Goal: Task Accomplishment & Management: Manage account settings

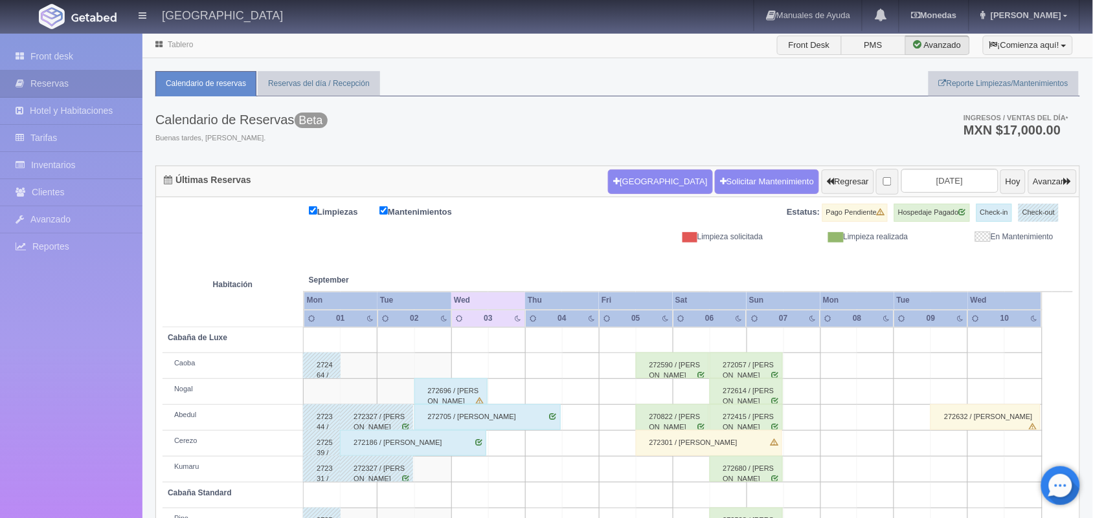
click at [469, 441] on div "272186 / Humberto Salazar" at bounding box center [413, 443] width 146 height 26
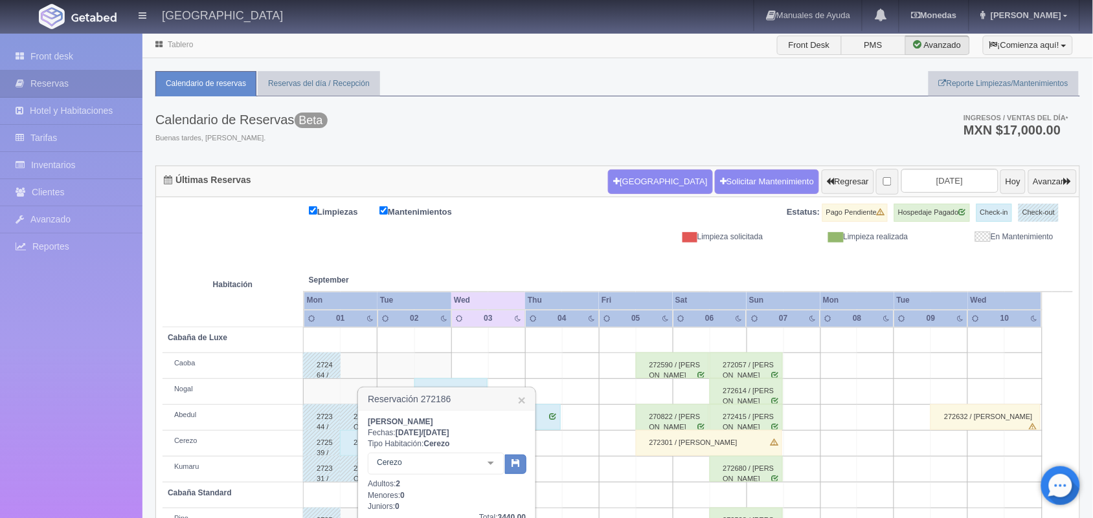
scroll to position [147, 0]
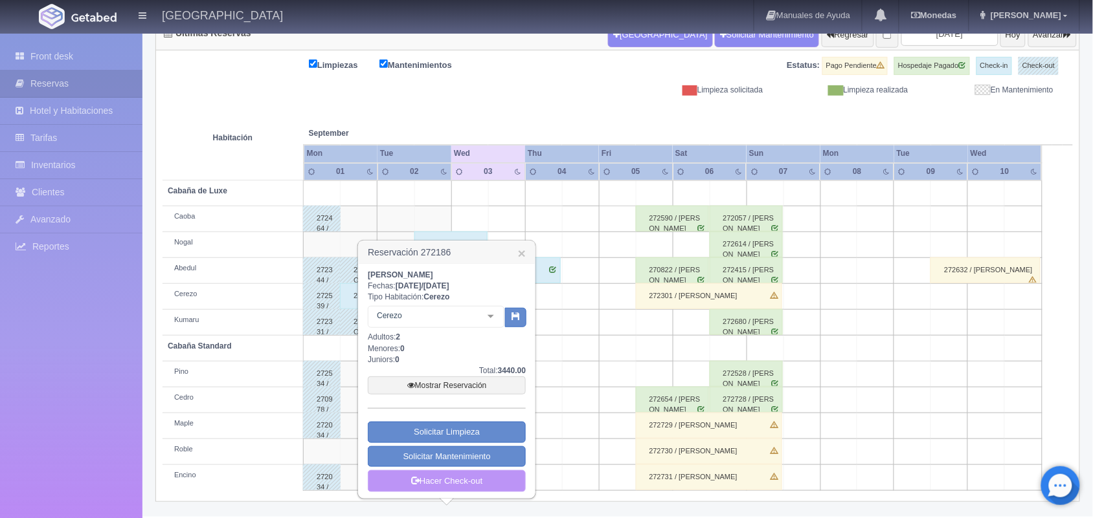
click at [473, 487] on link "Hacer Check-out" at bounding box center [447, 482] width 158 height 22
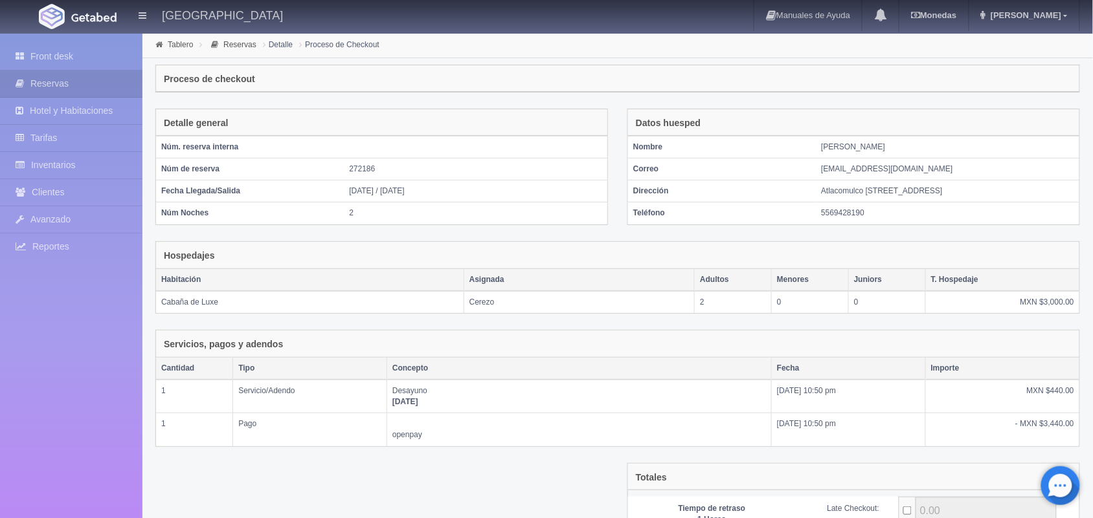
scroll to position [152, 0]
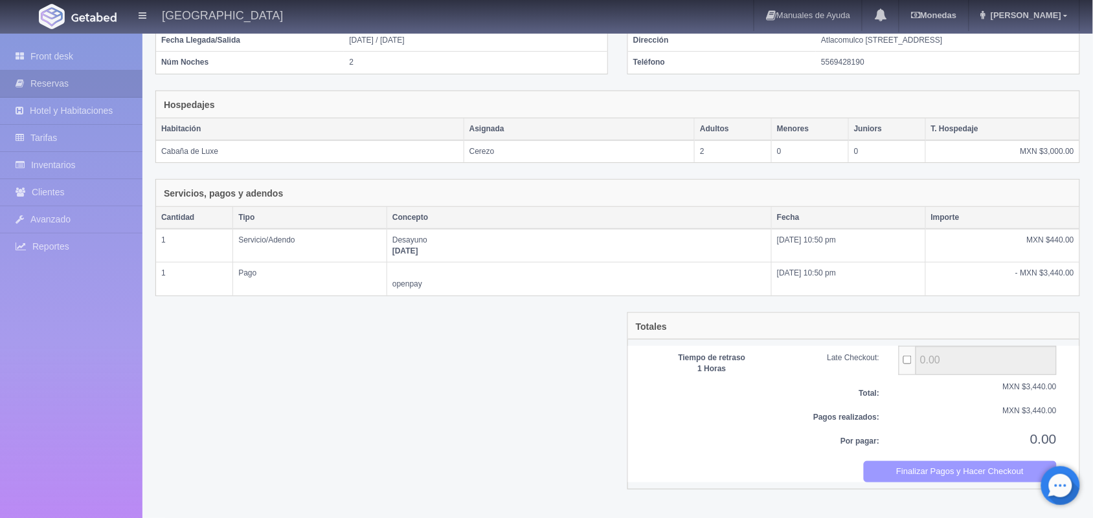
click at [936, 480] on button "Finalizar Pagos y Hacer Checkout" at bounding box center [960, 471] width 194 height 21
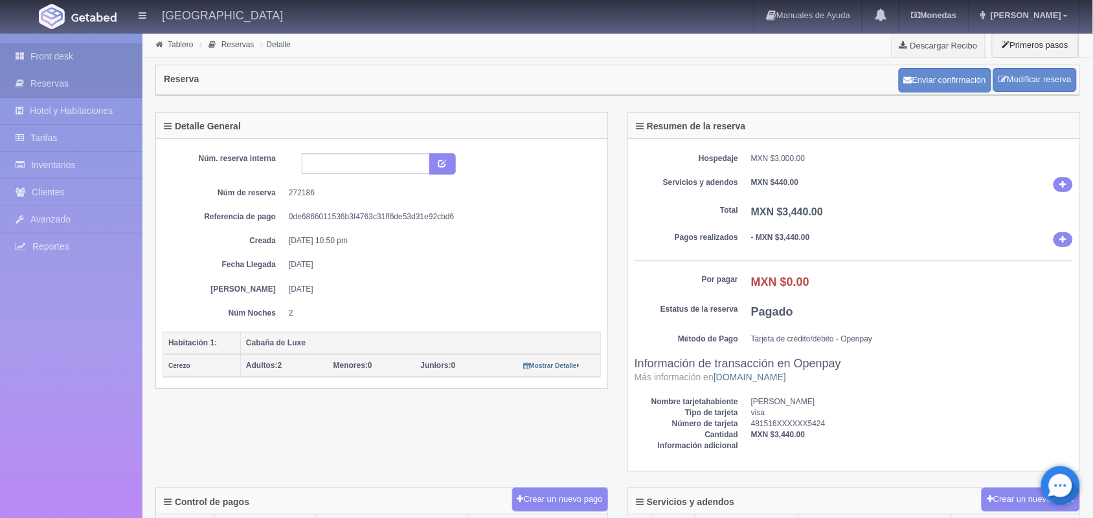
click at [92, 58] on link "Front desk" at bounding box center [71, 56] width 142 height 27
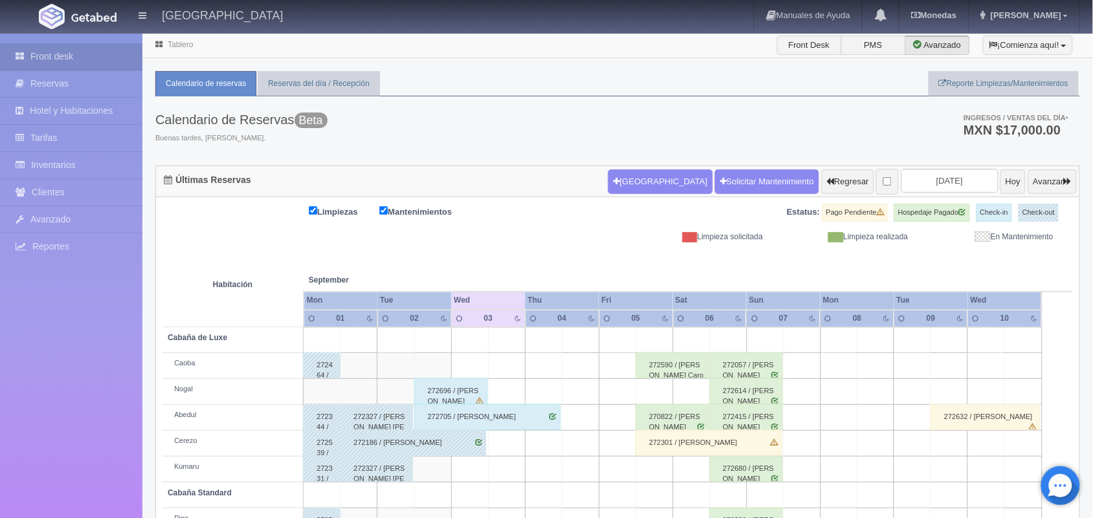
scroll to position [10, 0]
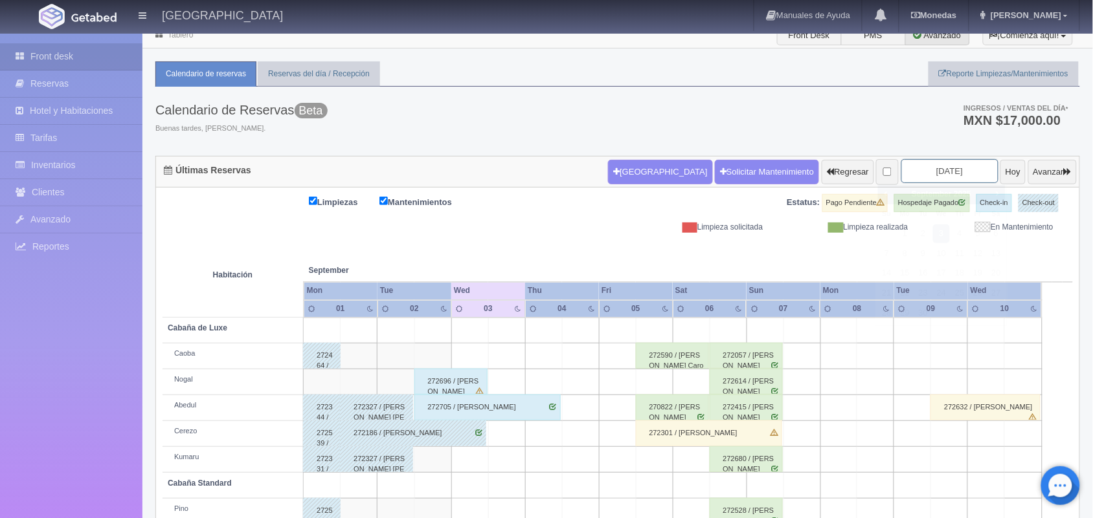
click at [909, 175] on input "2025-09-03" at bounding box center [949, 171] width 97 height 24
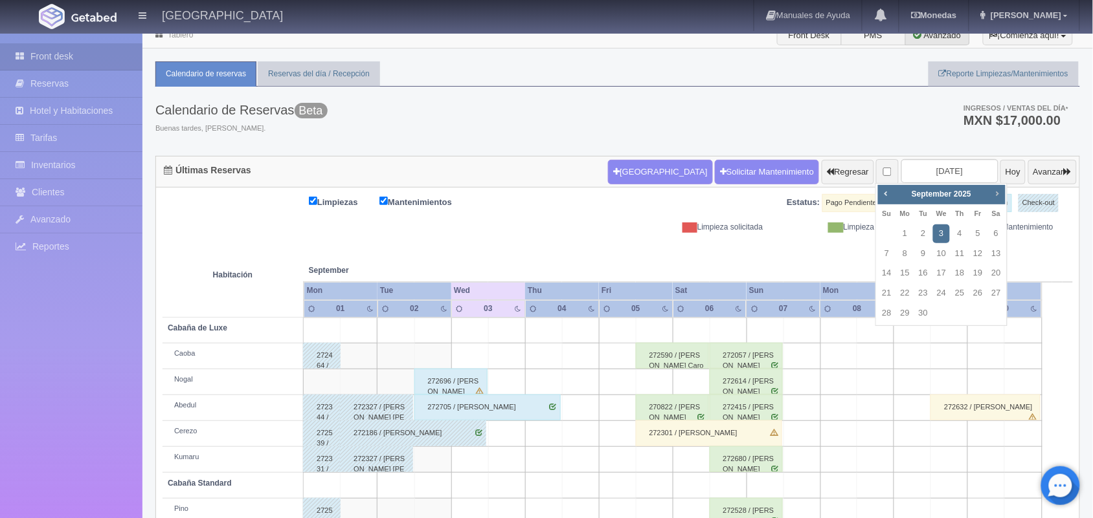
click at [994, 196] on span "Next" at bounding box center [997, 193] width 10 height 10
click at [880, 196] on span "Prev" at bounding box center [885, 193] width 10 height 10
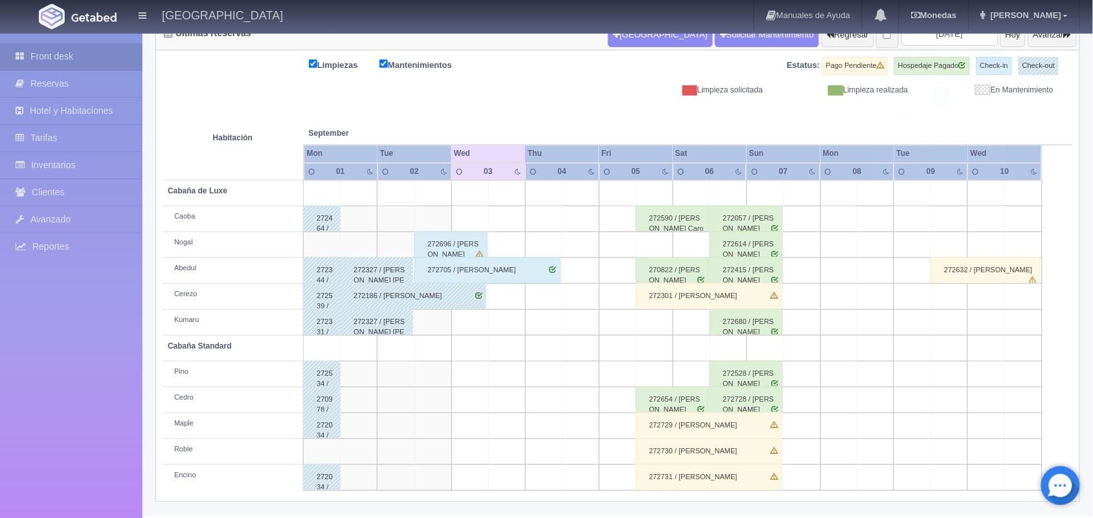
click at [612, 108] on th at bounding box center [617, 120] width 111 height 49
click at [756, 434] on div "272729 / edith Maldonado" at bounding box center [709, 426] width 146 height 26
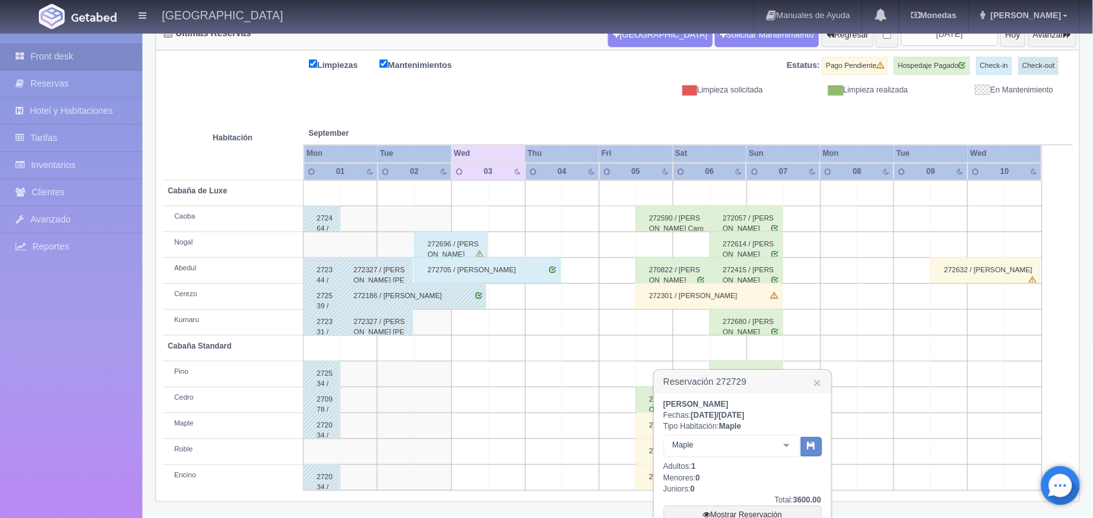
scroll to position [262, 0]
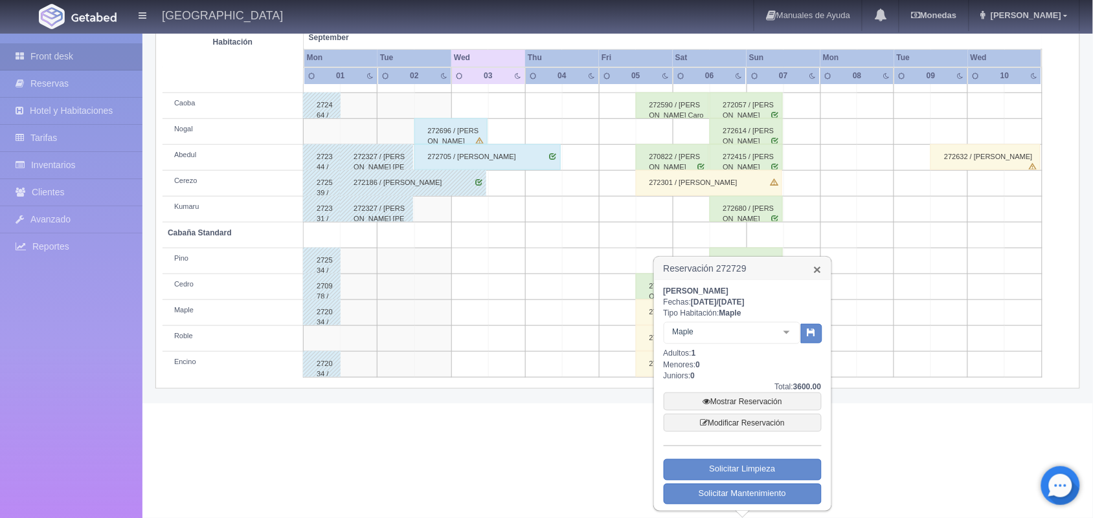
click at [816, 269] on link "×" at bounding box center [817, 270] width 8 height 14
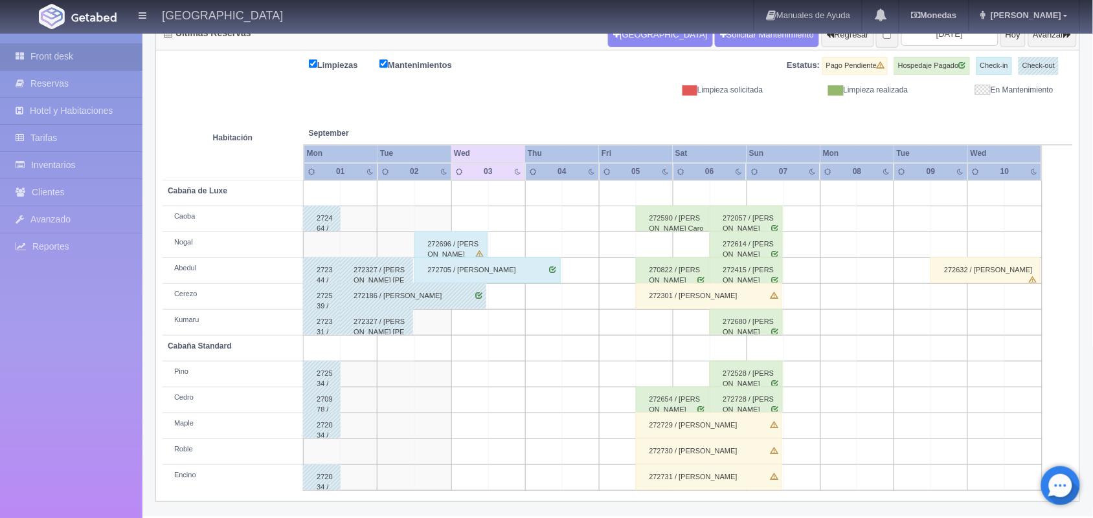
scroll to position [147, 0]
click at [686, 428] on div "272729 / edith Maldonado" at bounding box center [709, 426] width 146 height 26
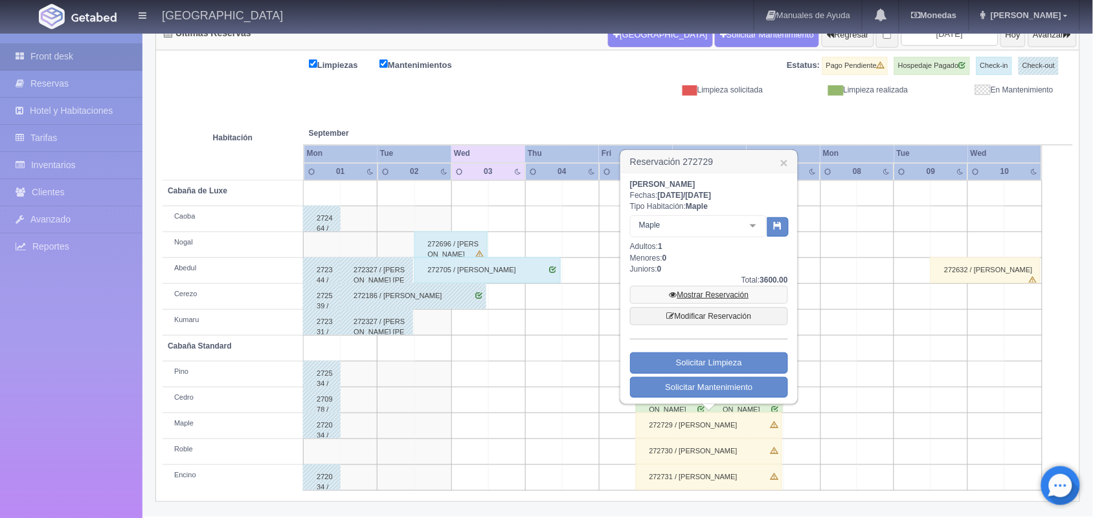
click at [707, 291] on link "Mostrar Reservación" at bounding box center [709, 295] width 158 height 18
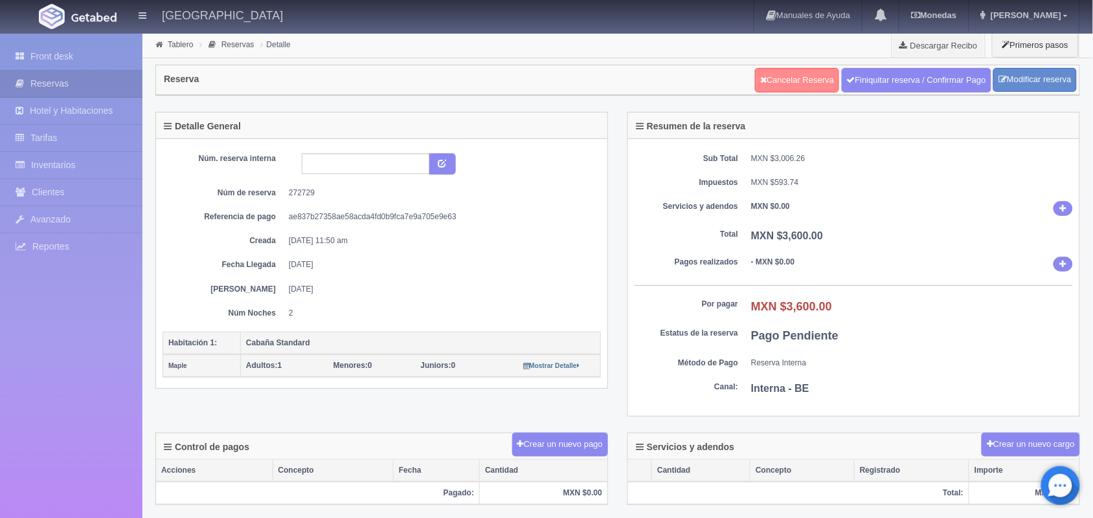
click at [792, 81] on link "Cancelar Reserva" at bounding box center [797, 80] width 84 height 25
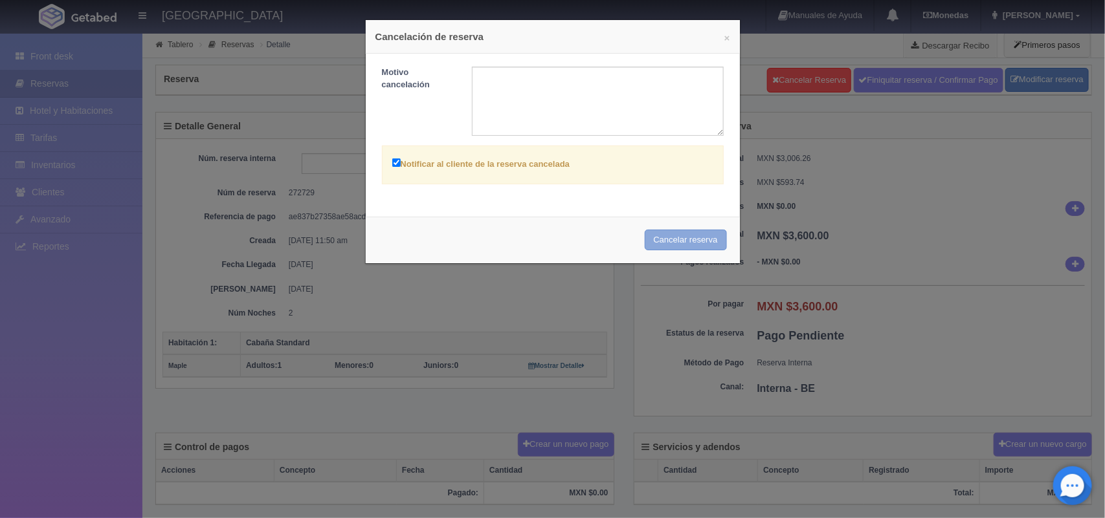
click at [651, 235] on button "Cancelar reserva" at bounding box center [686, 240] width 82 height 21
click at [724, 39] on button "×" at bounding box center [727, 38] width 6 height 10
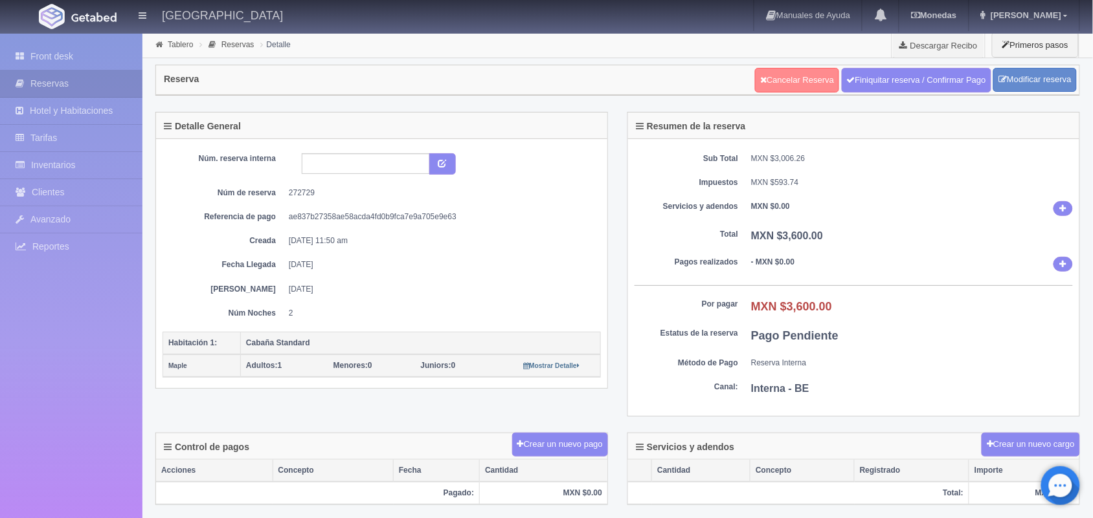
click at [793, 87] on link "Cancelar Reserva" at bounding box center [797, 80] width 84 height 25
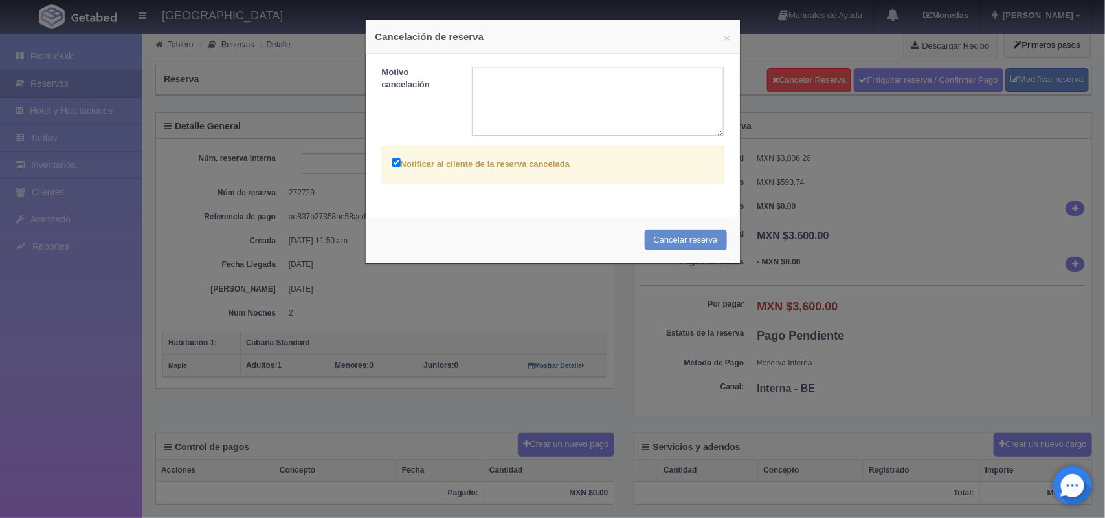
click at [392, 160] on input "Notificar al cliente de la reserva cancelada" at bounding box center [396, 163] width 8 height 8
checkbox input "false"
click at [664, 246] on button "Cancelar reserva" at bounding box center [686, 240] width 82 height 21
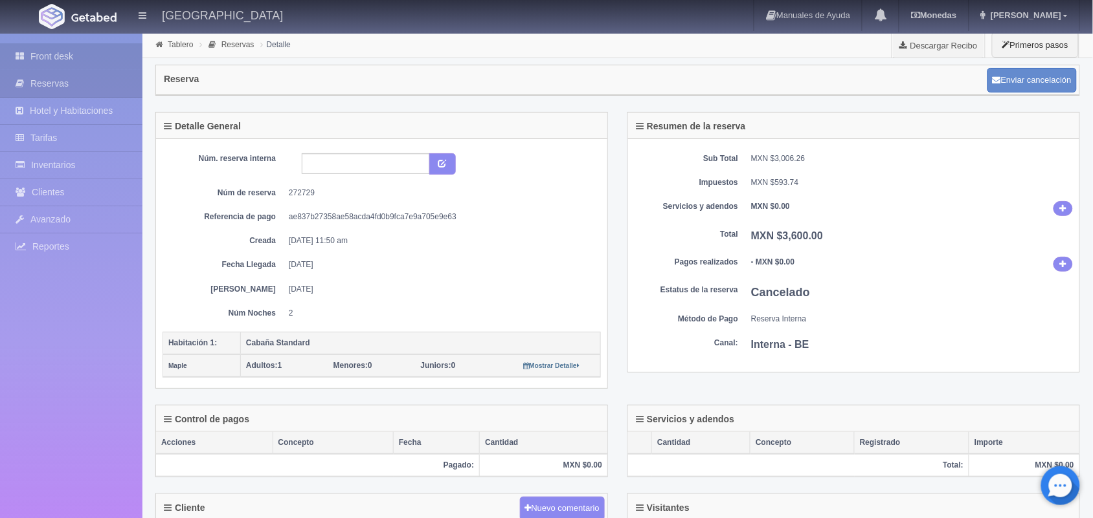
click at [98, 54] on link "Front desk" at bounding box center [71, 56] width 142 height 27
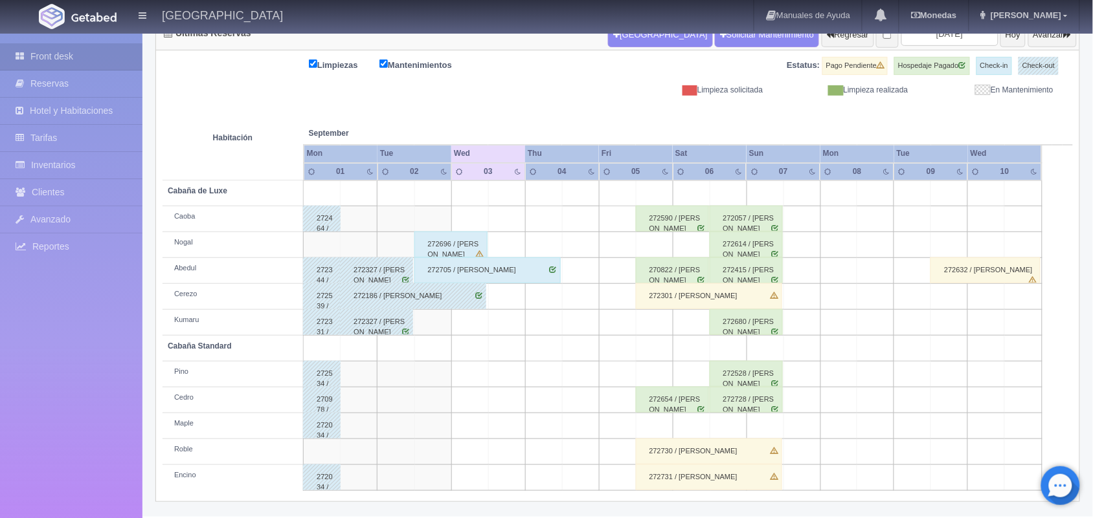
scroll to position [23, 0]
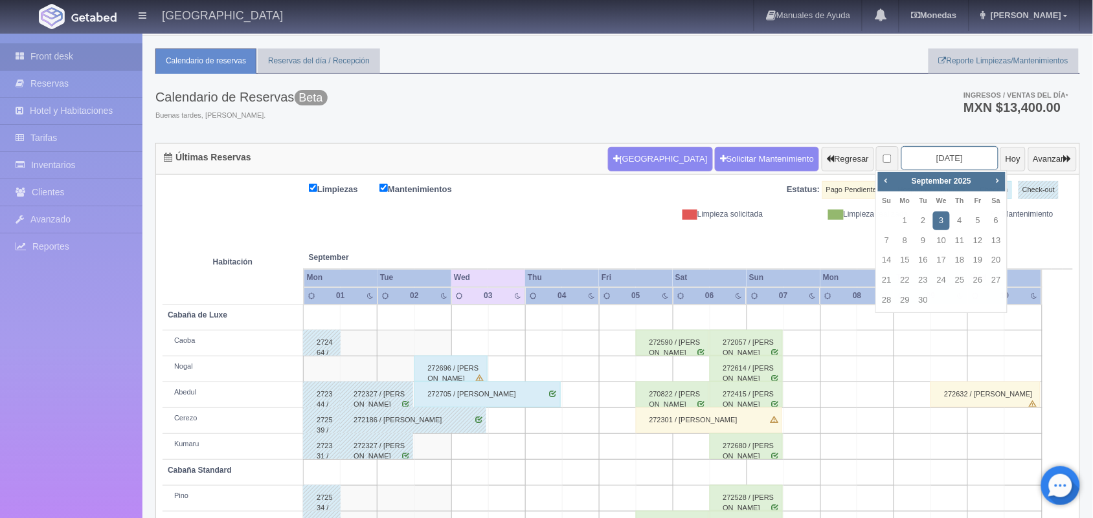
click at [924, 165] on input "2025-09-03" at bounding box center [949, 158] width 97 height 24
click at [888, 260] on link "14" at bounding box center [886, 260] width 17 height 19
type input "2025-09-14"
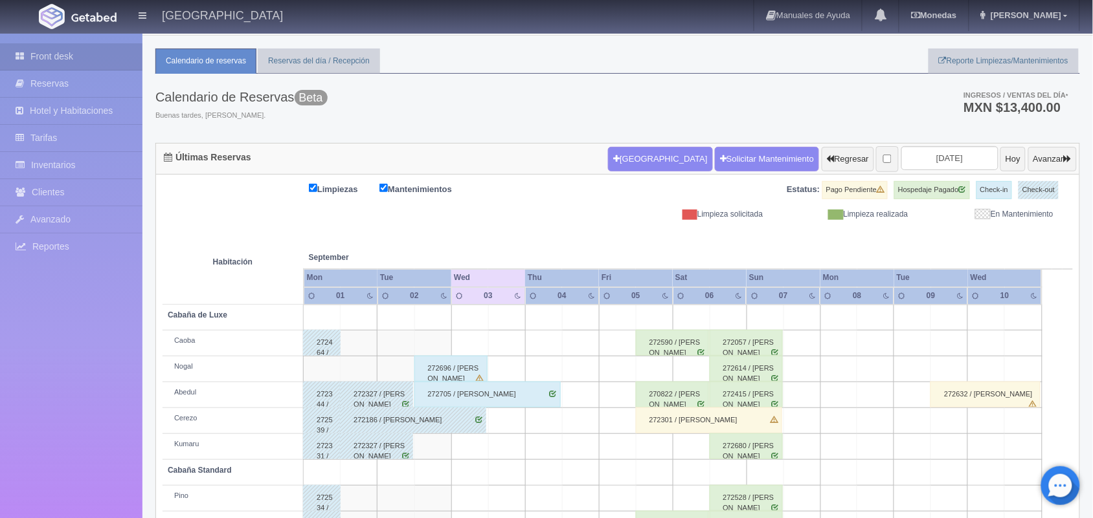
scroll to position [147, 0]
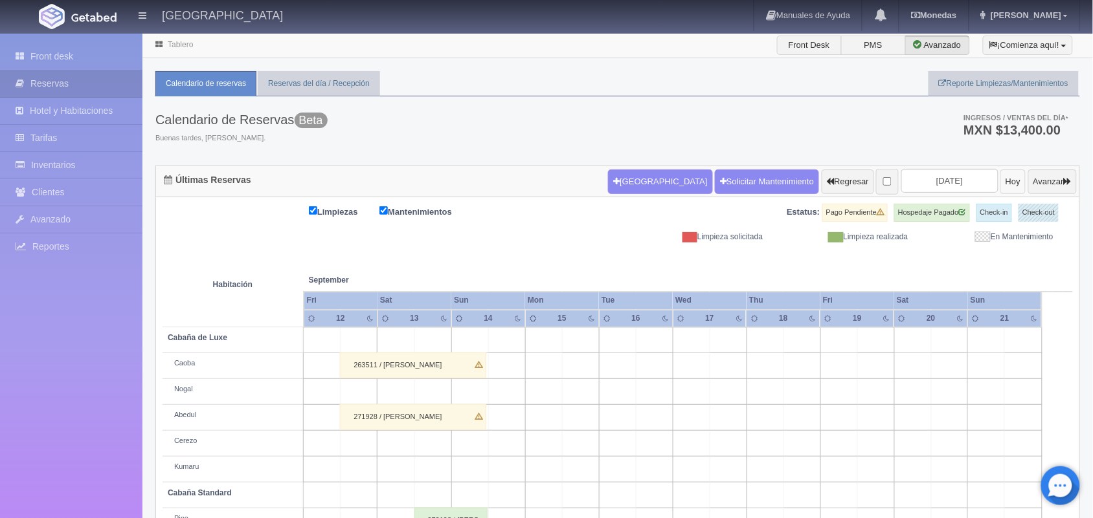
click at [1000, 192] on button "Hoy" at bounding box center [1012, 182] width 25 height 25
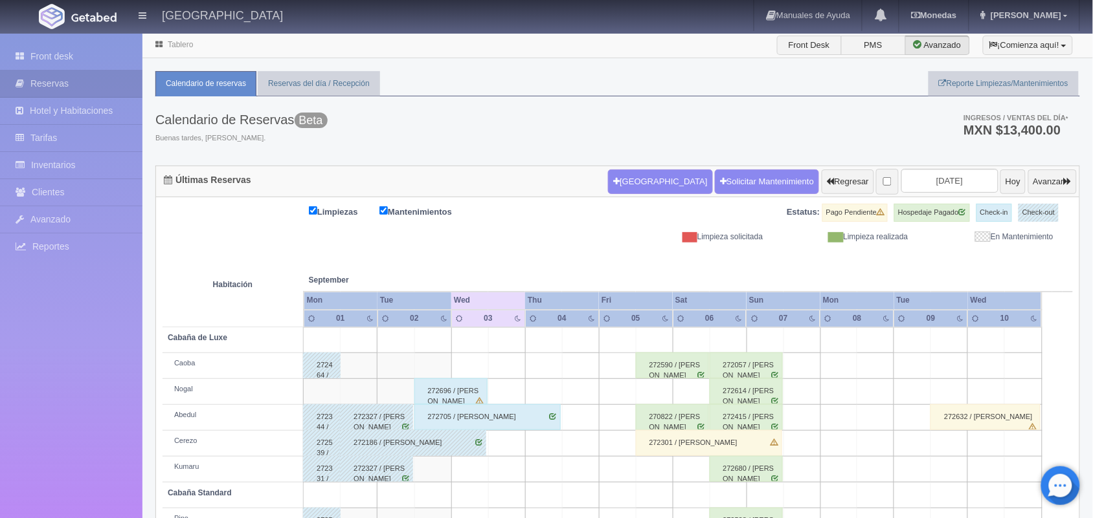
scroll to position [147, 0]
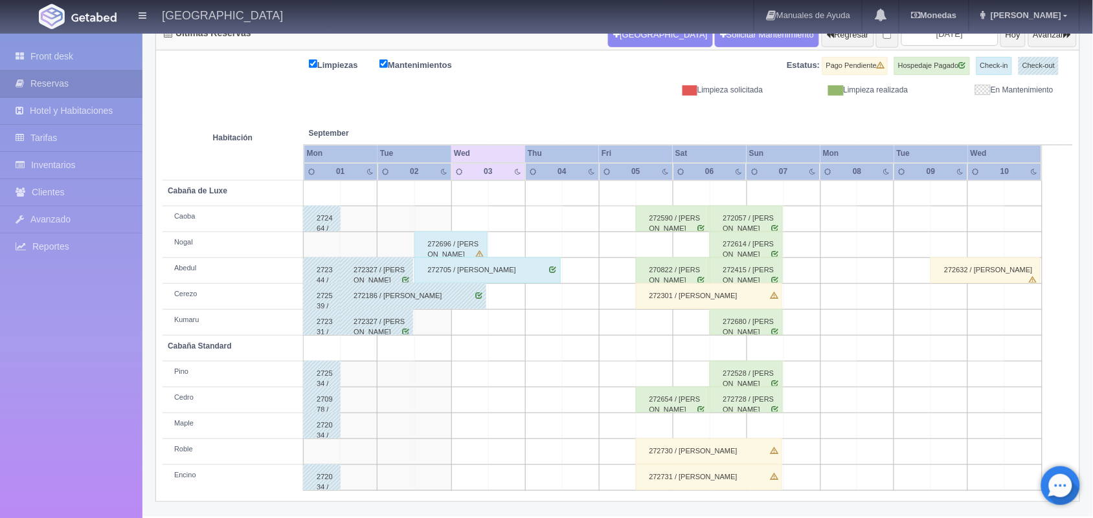
click at [463, 246] on div "272696 / [PERSON_NAME]" at bounding box center [450, 245] width 73 height 26
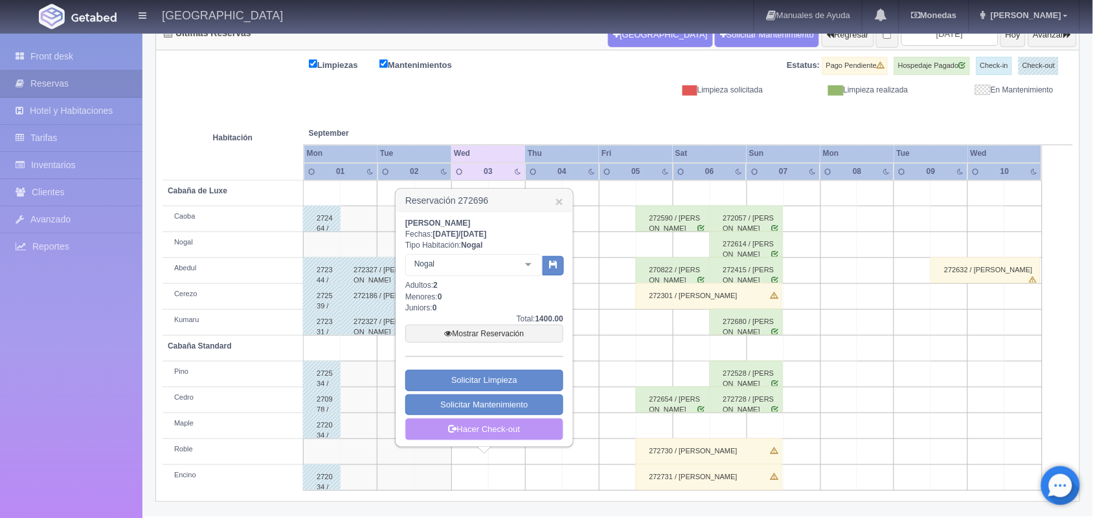
click at [516, 436] on link "Hacer Check-out" at bounding box center [484, 430] width 158 height 22
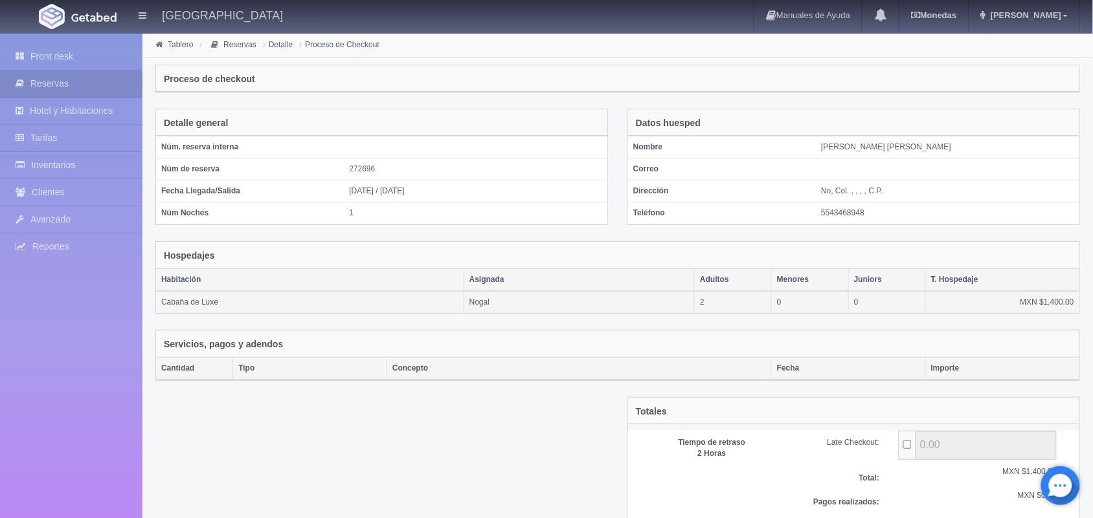
scroll to position [115, 0]
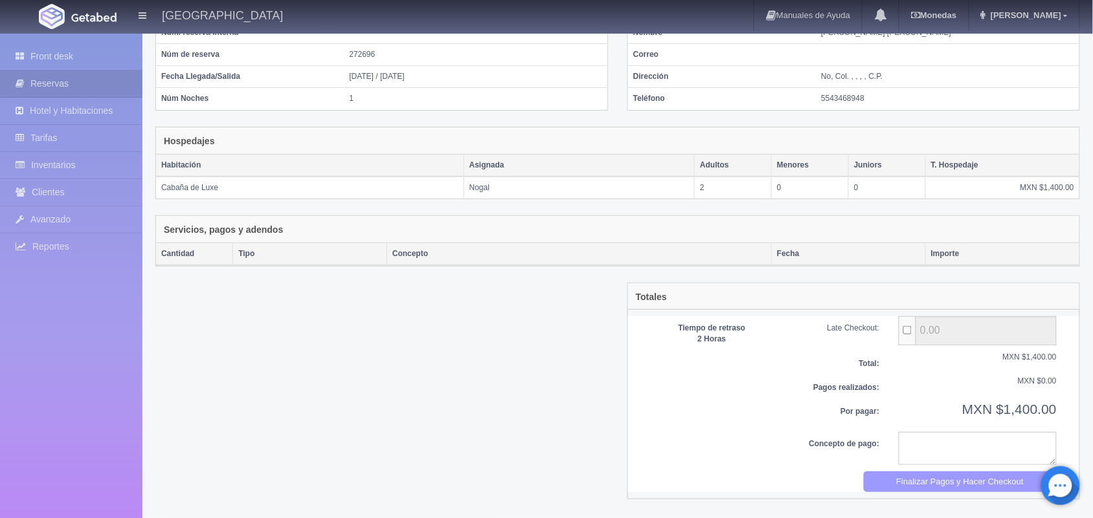
click at [889, 481] on button "Finalizar Pagos y Hacer Checkout" at bounding box center [960, 482] width 194 height 21
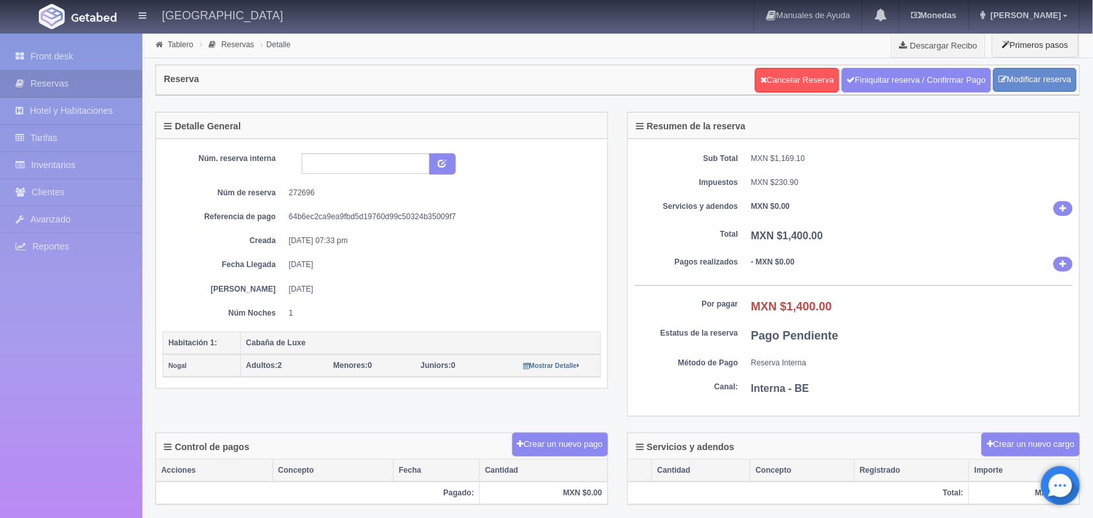
click at [98, 56] on link "Front desk" at bounding box center [71, 56] width 142 height 27
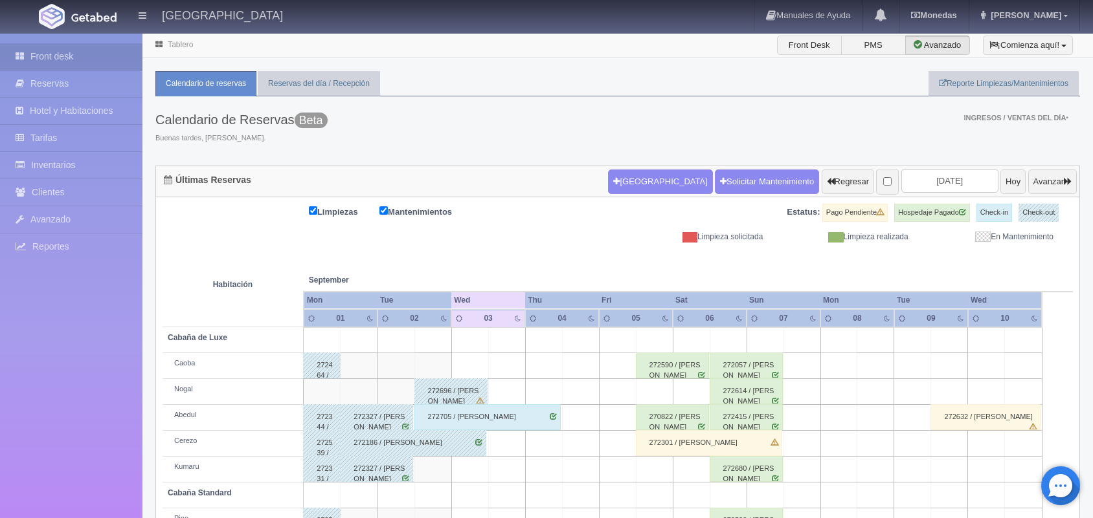
scroll to position [147, 0]
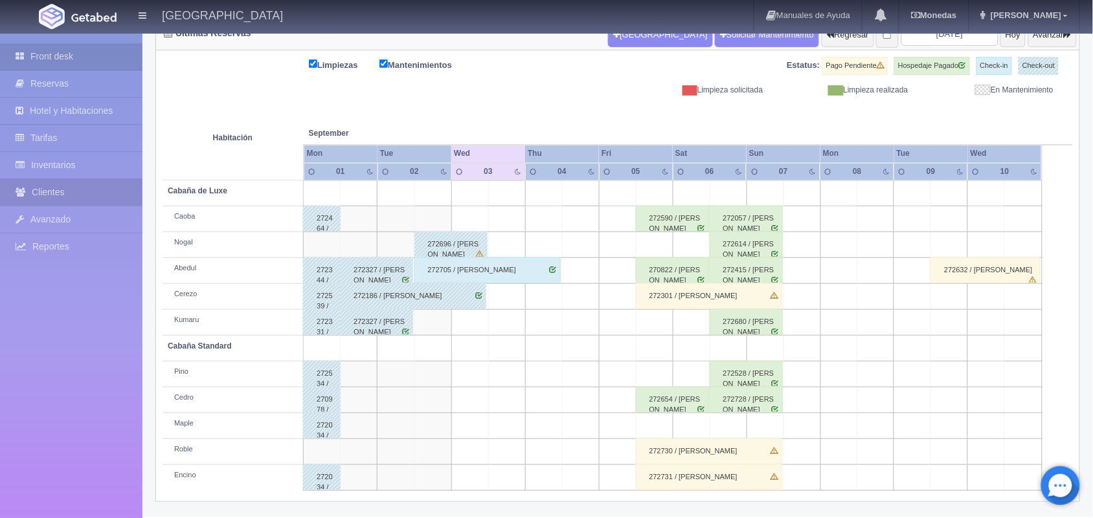
click at [79, 192] on link "Clientes" at bounding box center [71, 192] width 142 height 27
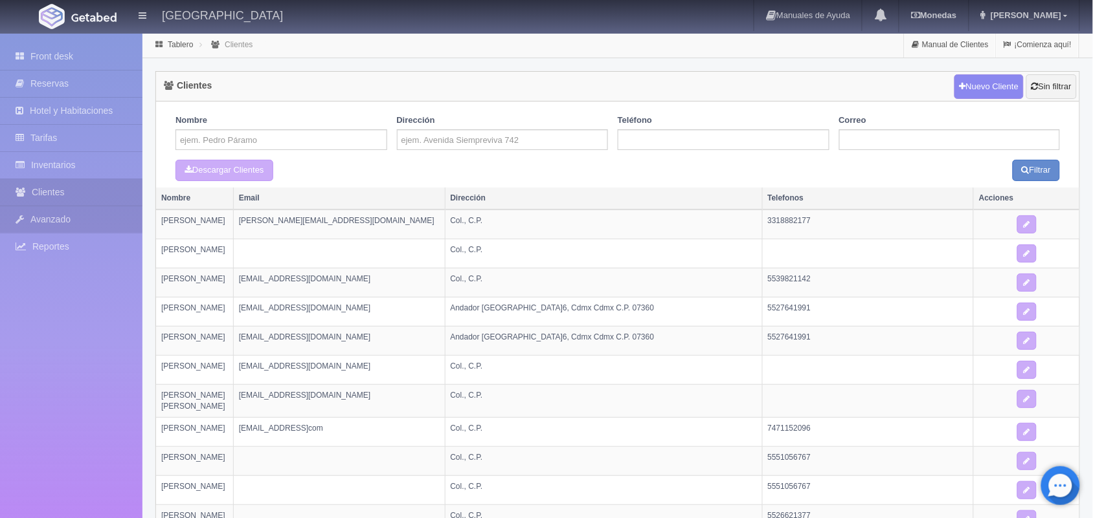
click at [94, 222] on link "Avanzado" at bounding box center [71, 219] width 142 height 27
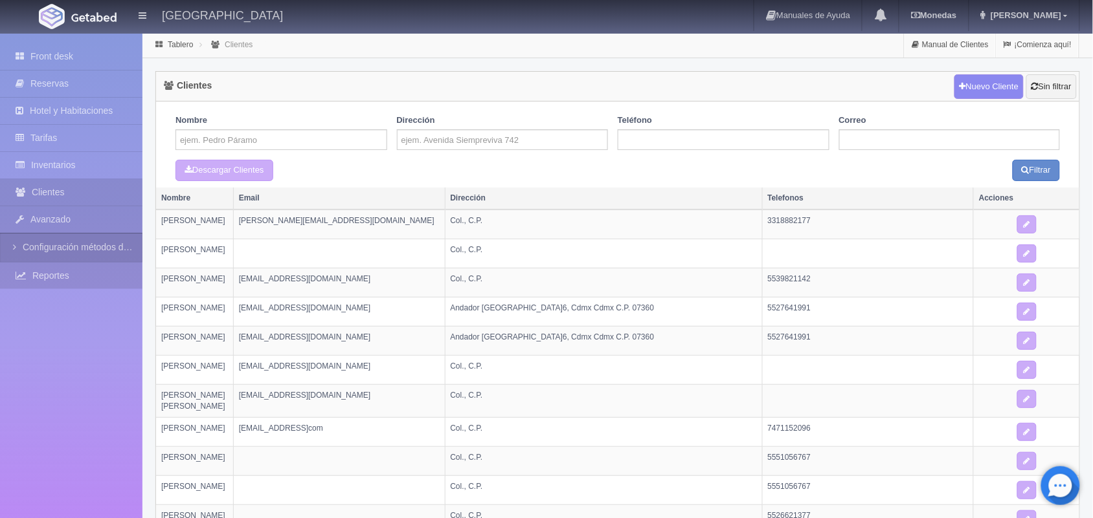
click at [66, 282] on link "Reportes" at bounding box center [71, 276] width 142 height 27
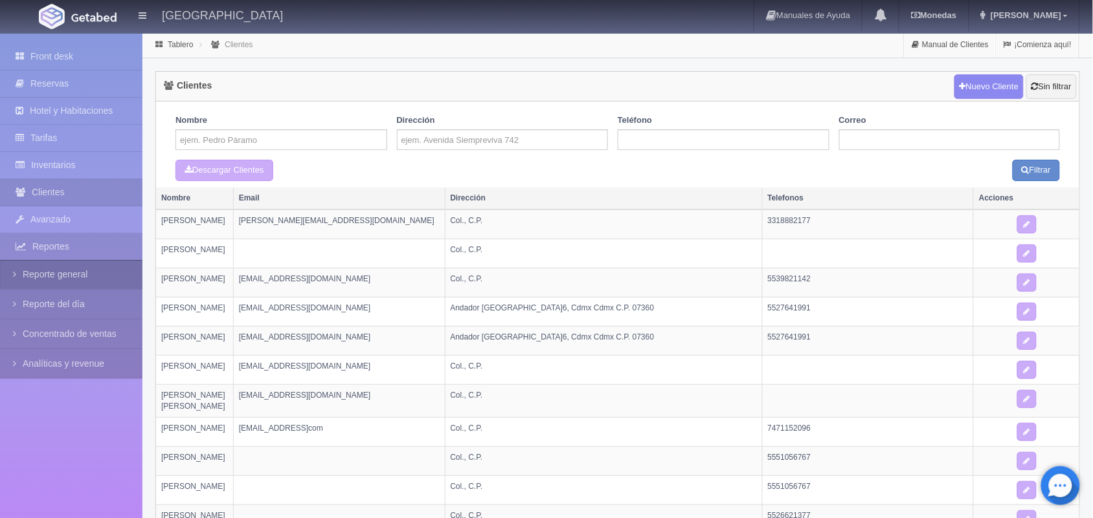
click at [69, 275] on link "Reporte general" at bounding box center [71, 274] width 142 height 29
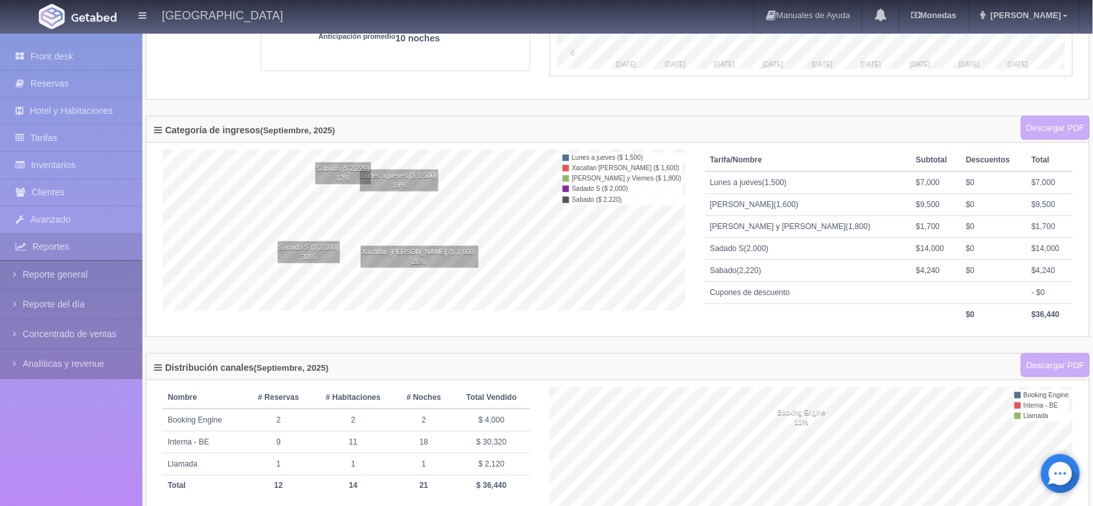
scroll to position [250, 0]
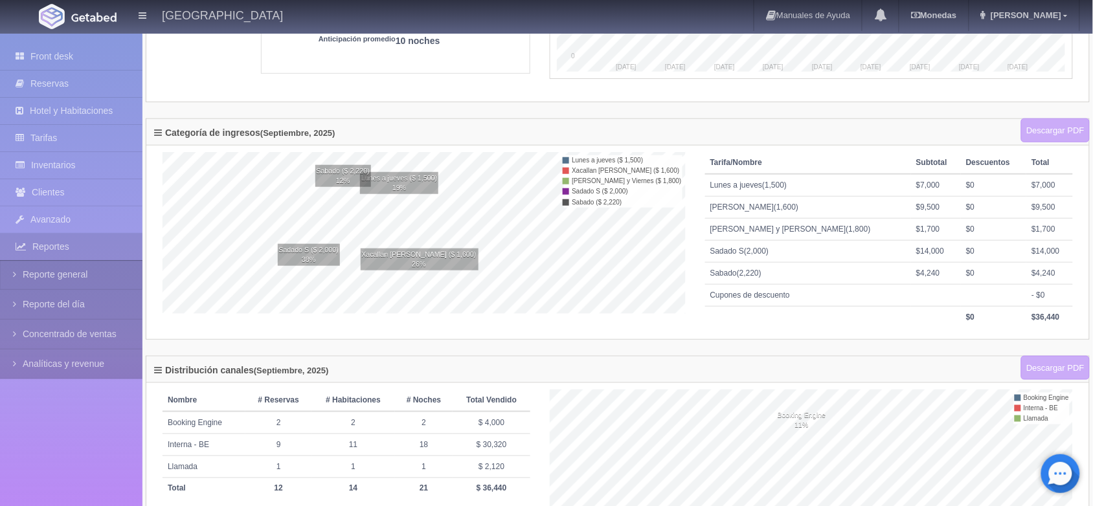
click at [271, 128] on div "Categoría de ingresos (Septiembre, 2025) Descargar PDF" at bounding box center [617, 132] width 942 height 27
click at [294, 140] on h4 "Categoría de ingresos (Septiembre, 2025)" at bounding box center [244, 134] width 181 height 13
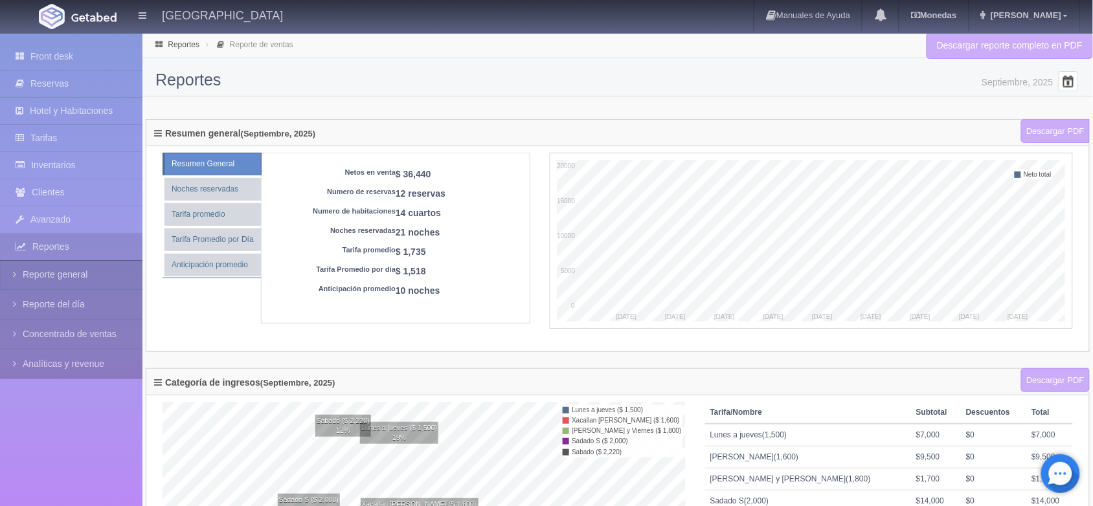
click at [1063, 73] on span at bounding box center [1068, 81] width 21 height 21
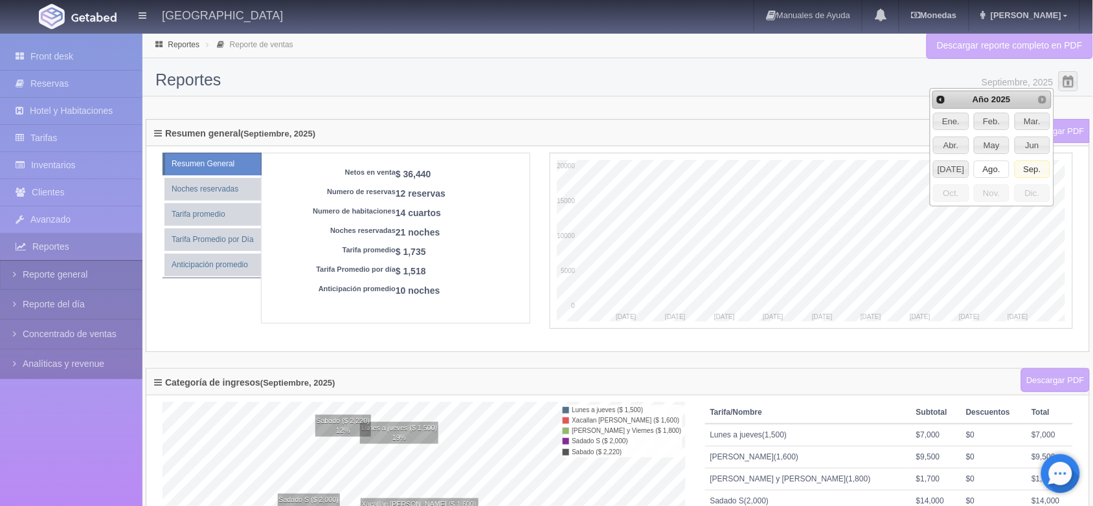
click at [1002, 172] on span "Ago." at bounding box center [991, 169] width 34 height 17
type input "Agosto, 2025"
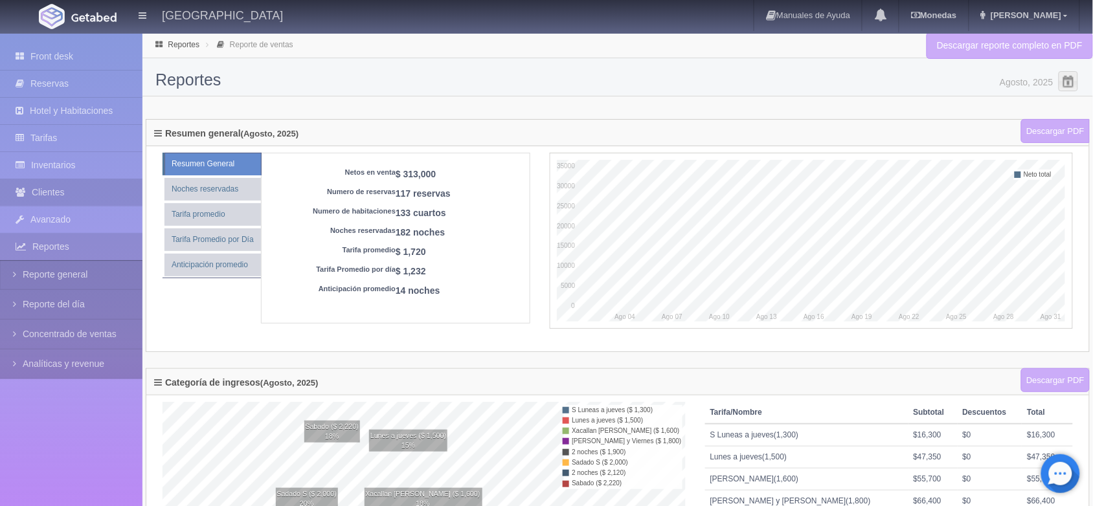
click at [59, 181] on link "Clientes" at bounding box center [71, 192] width 142 height 27
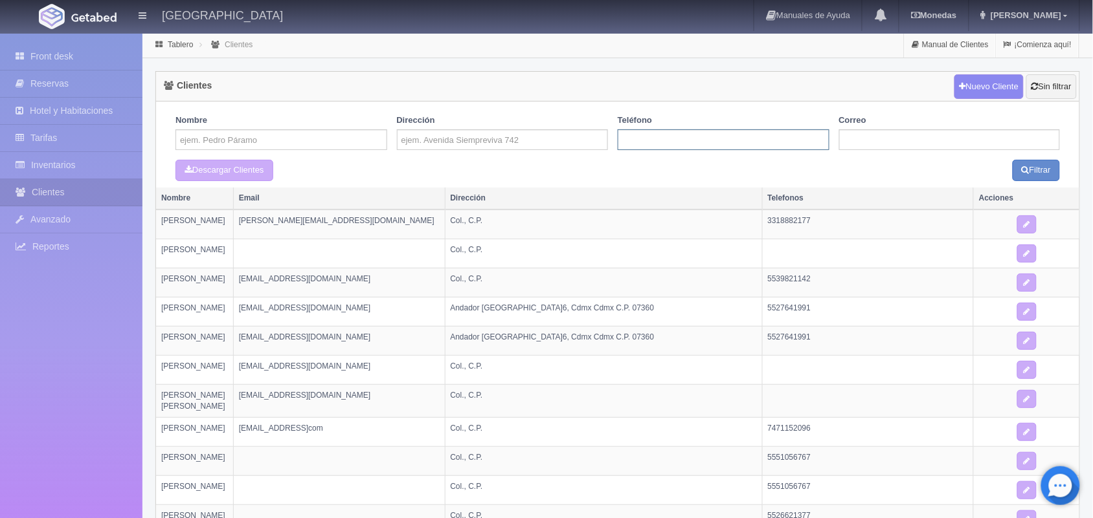
click at [685, 146] on input "text" at bounding box center [723, 139] width 212 height 21
paste input "[PERSON_NAME]"
type input "R"
click at [291, 139] on input "text" at bounding box center [281, 139] width 212 height 21
paste input "[PERSON_NAME]"
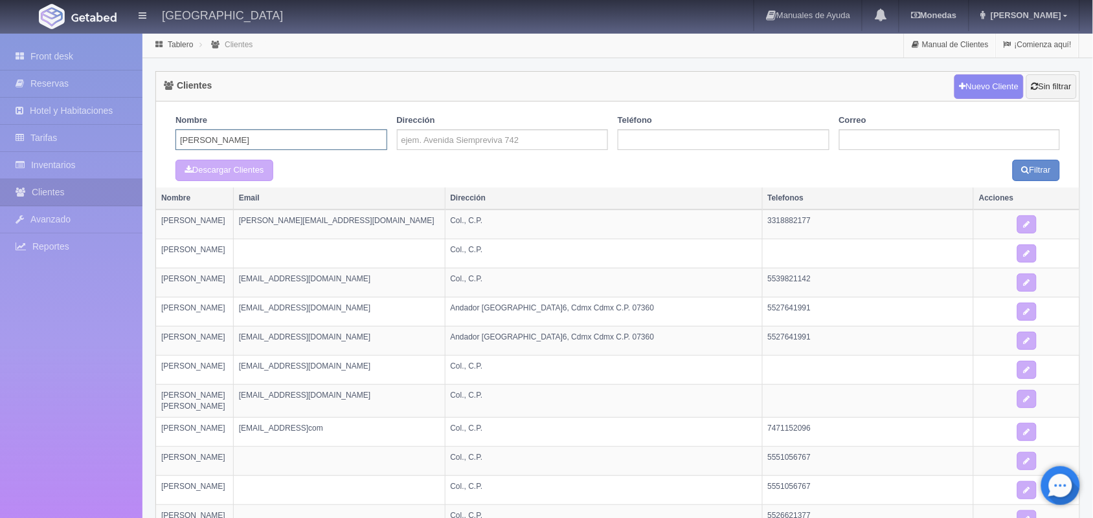
type input "[PERSON_NAME]"
click at [1012, 160] on button "Filtrar" at bounding box center [1035, 170] width 47 height 21
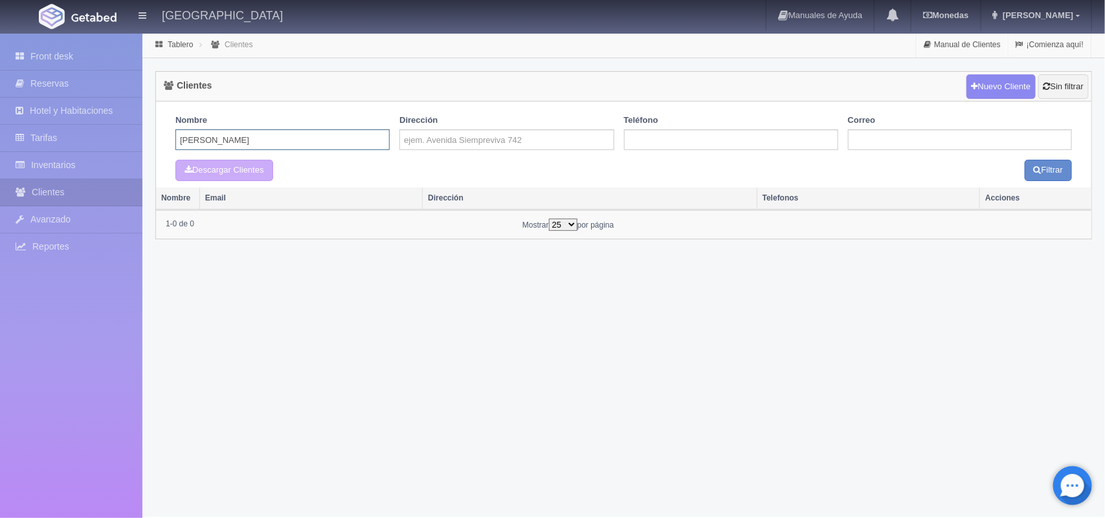
click at [291, 139] on input "[PERSON_NAME]" at bounding box center [282, 139] width 214 height 21
type input "[PERSON_NAME]"
click at [1025, 160] on button "Filtrar" at bounding box center [1048, 170] width 47 height 21
click at [663, 140] on input "text" at bounding box center [731, 139] width 214 height 21
paste input "5411556333"
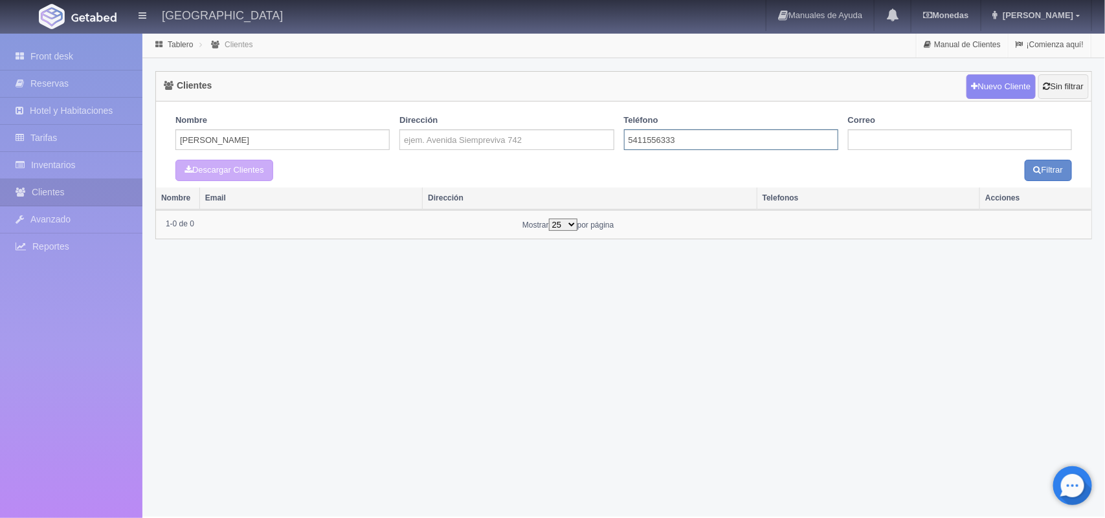
type input "5411556333"
click at [1025, 160] on button "Filtrar" at bounding box center [1048, 170] width 47 height 21
click at [91, 54] on link "Front desk" at bounding box center [71, 56] width 142 height 27
